Goal: Task Accomplishment & Management: Use online tool/utility

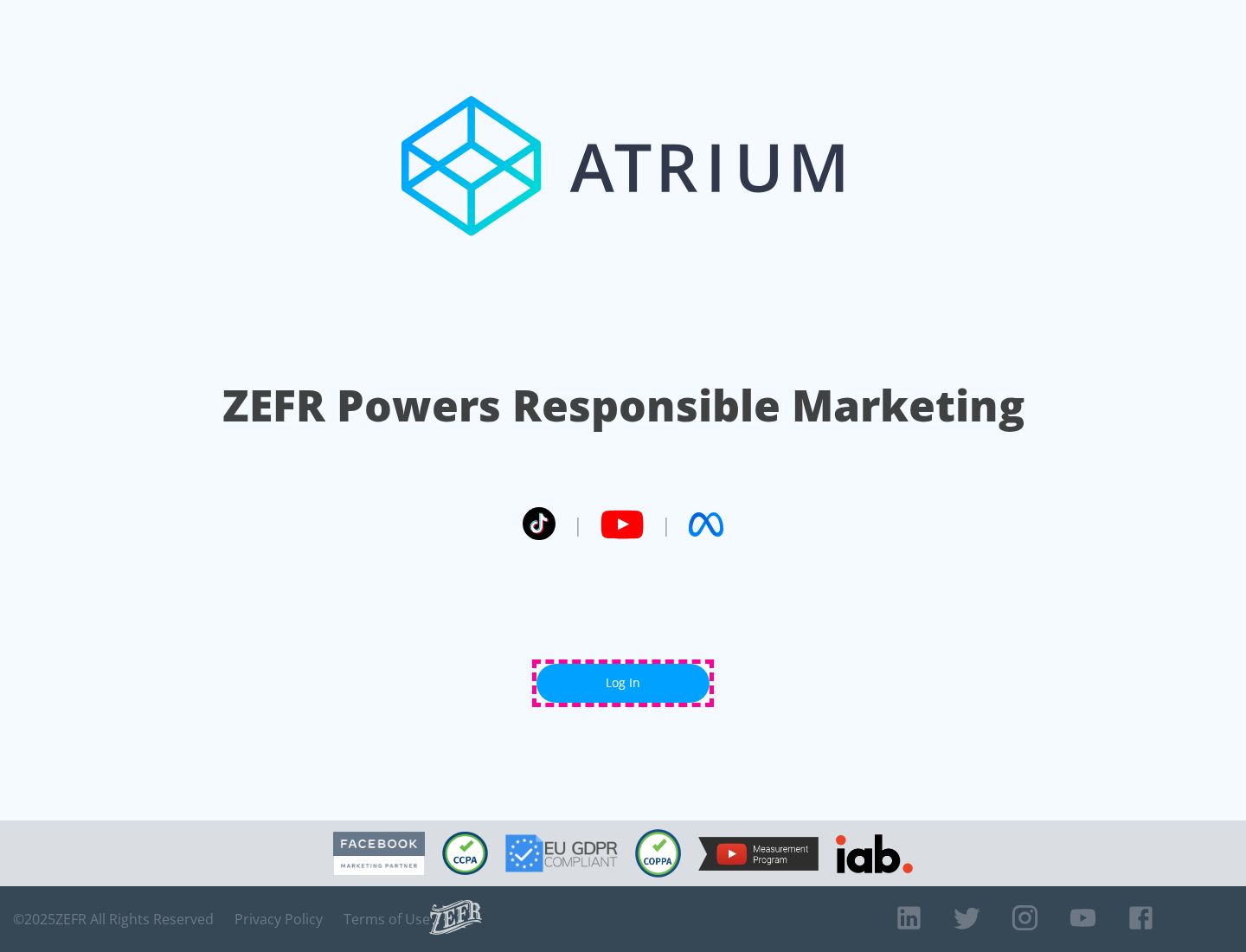
click at [623, 683] on link "Log In" at bounding box center [623, 683] width 174 height 39
